Goal: Navigation & Orientation: Find specific page/section

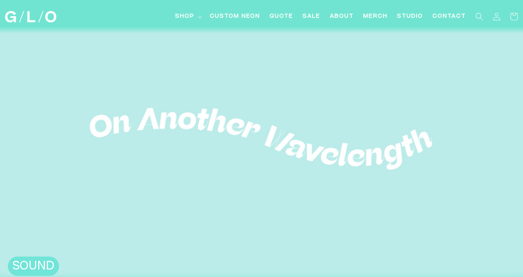
scroll to position [45, 0]
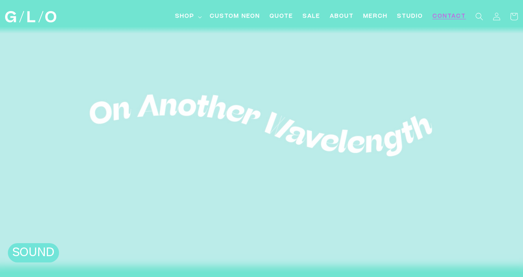
click at [453, 19] on span "Contact" at bounding box center [449, 17] width 33 height 8
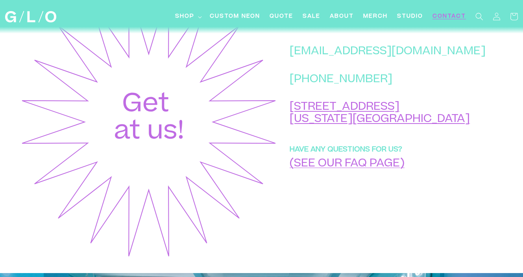
scroll to position [369, 0]
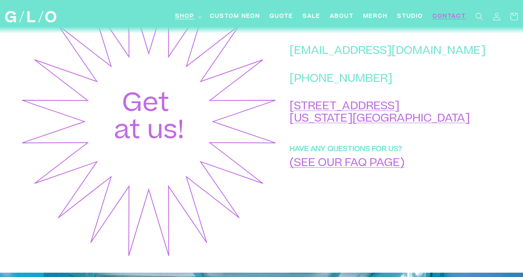
click at [177, 15] on span "Shop" at bounding box center [184, 17] width 19 height 8
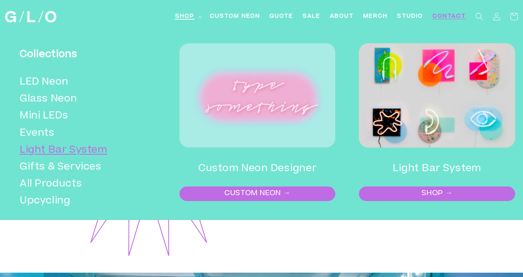
click at [62, 147] on link "Light Bar System" at bounding box center [86, 150] width 132 height 17
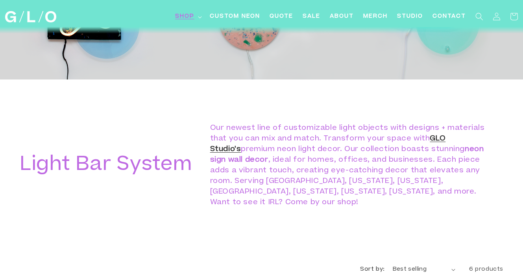
scroll to position [226, 0]
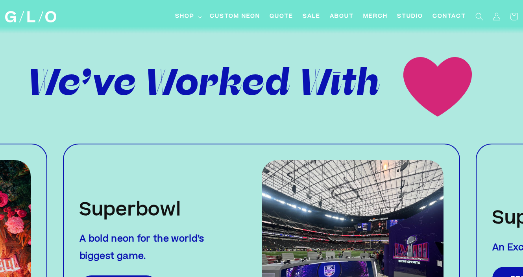
scroll to position [650, 0]
